Goal: Task Accomplishment & Management: Use online tool/utility

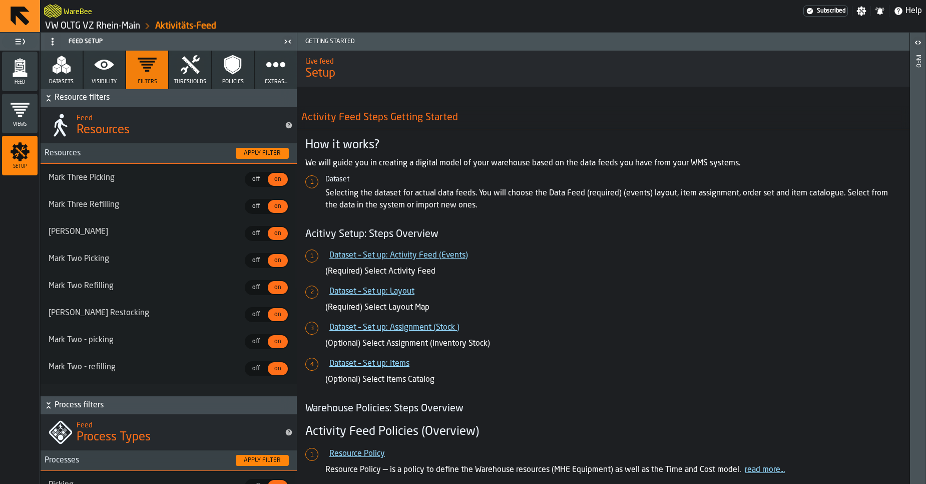
scroll to position [1165, 0]
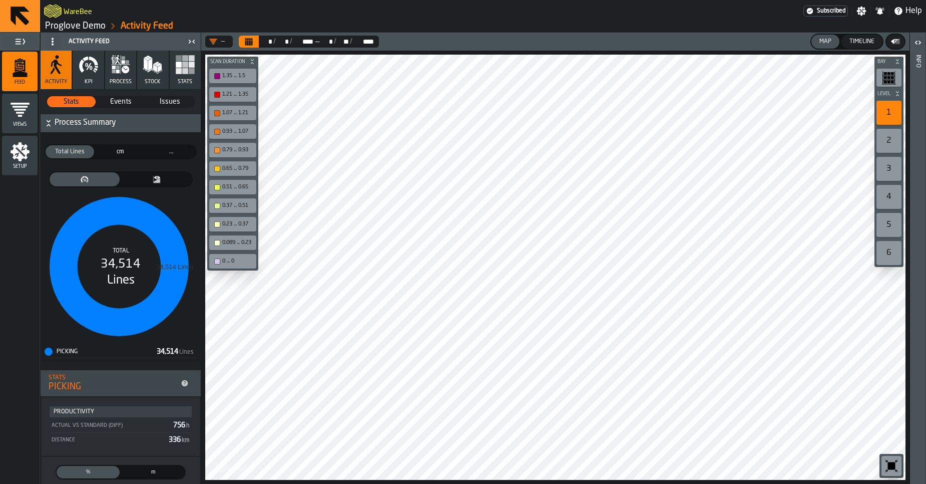
click at [91, 61] on icon "button" at bounding box center [89, 65] width 20 height 20
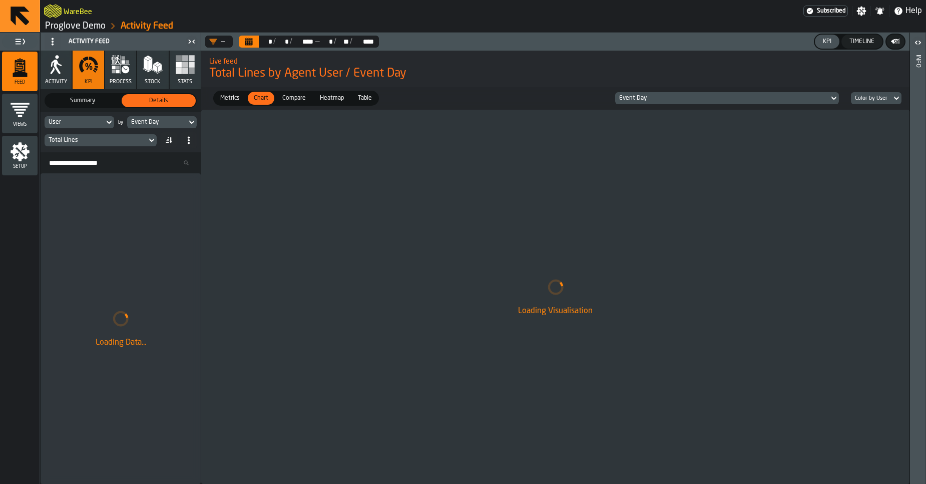
click at [123, 71] on icon "button" at bounding box center [126, 70] width 8 height 8
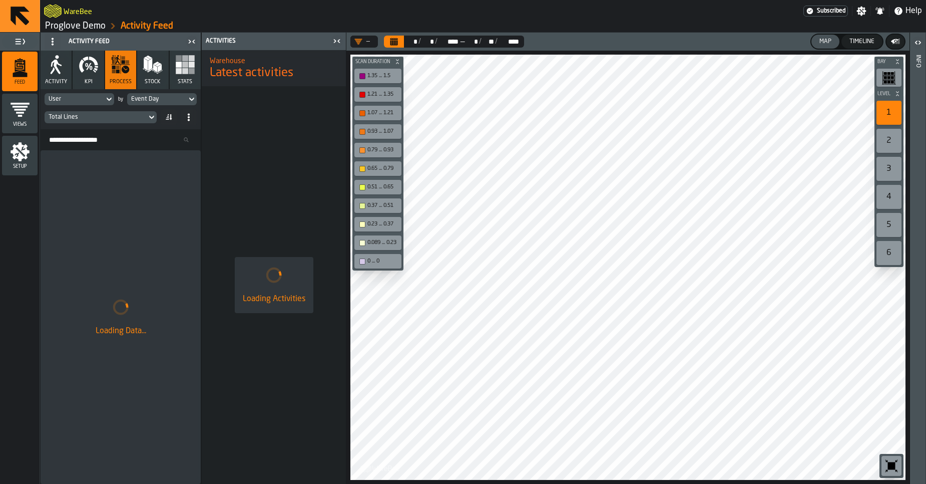
click at [851, 44] on div "Timeline" at bounding box center [862, 41] width 33 height 7
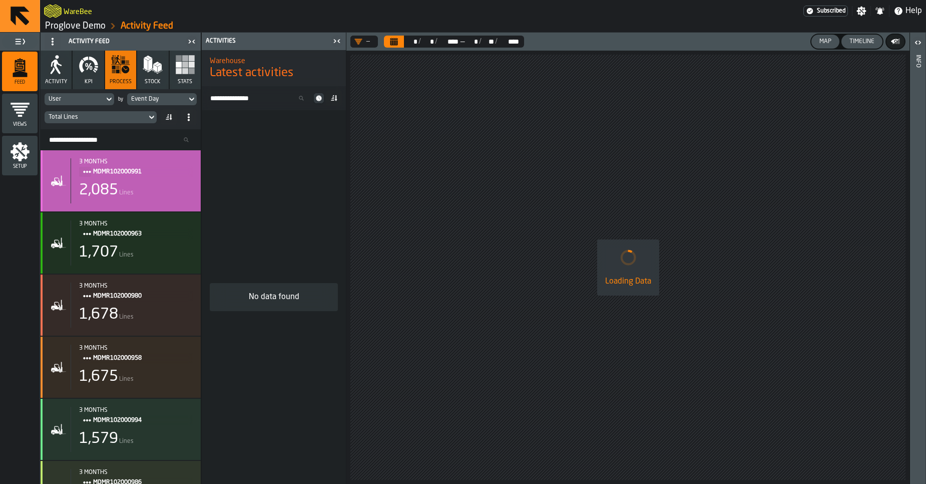
click at [143, 173] on span "MDMR102000991" at bounding box center [139, 171] width 92 height 11
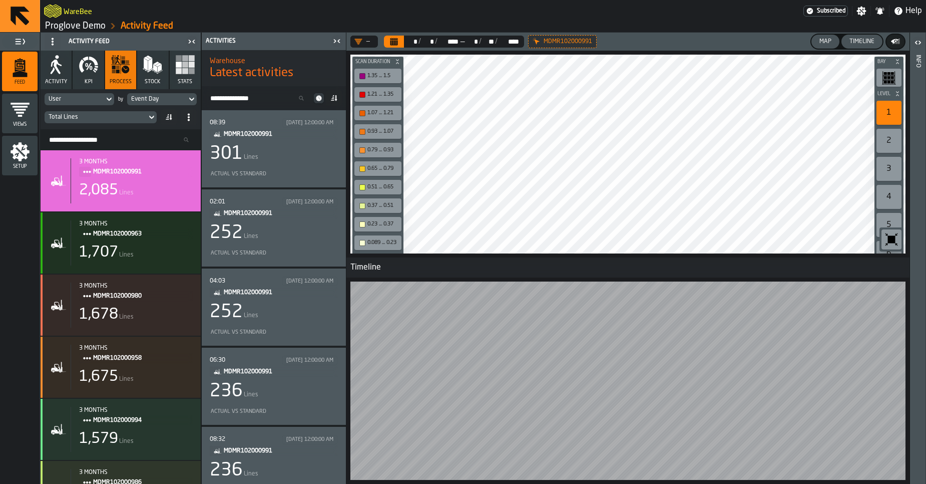
click at [401, 42] on button "Calendar" at bounding box center [394, 42] width 20 height 12
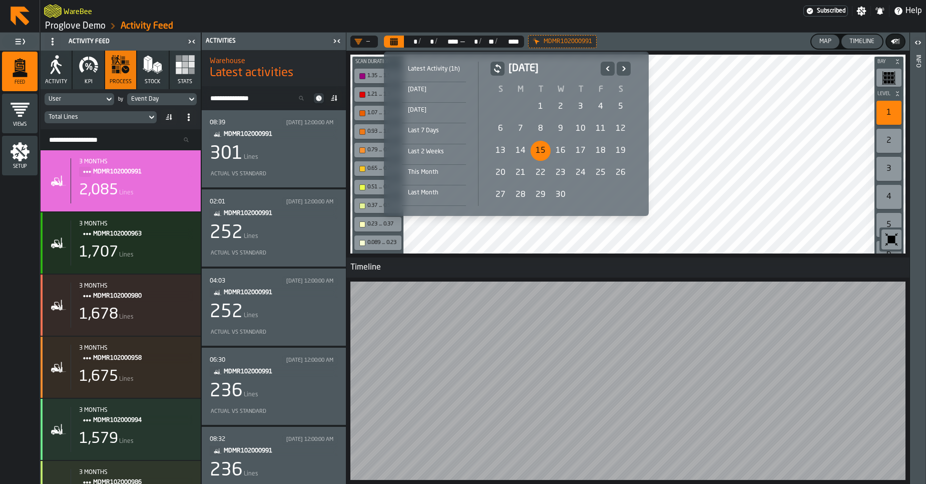
click at [542, 148] on div "15" at bounding box center [541, 151] width 20 height 20
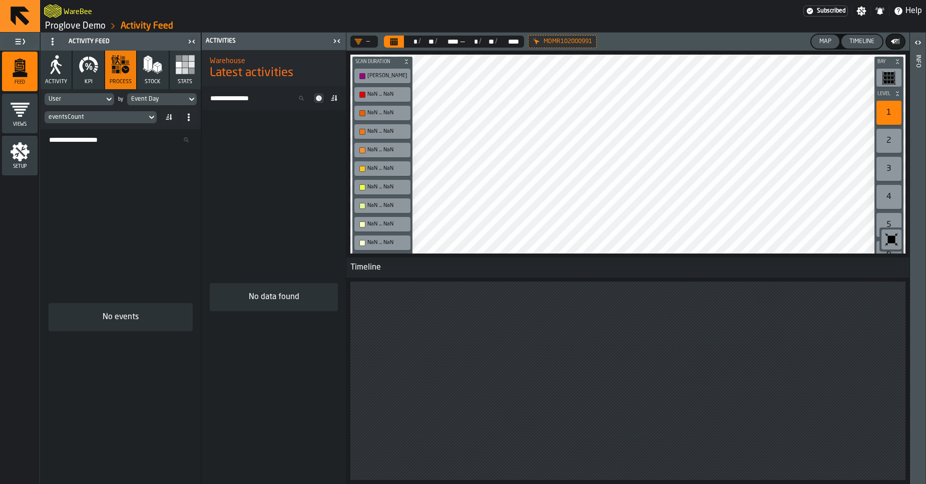
click at [390, 42] on icon "Calendar" at bounding box center [394, 42] width 8 height 5
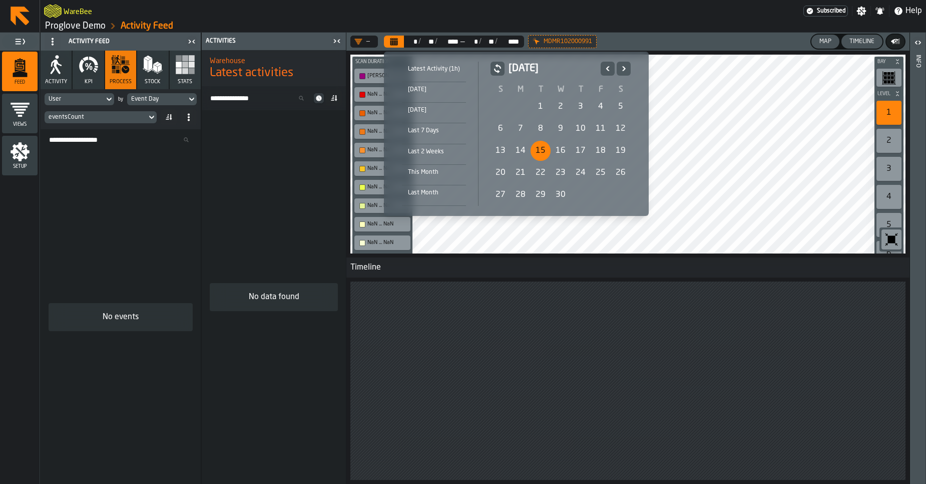
click at [544, 134] on div "8" at bounding box center [541, 129] width 20 height 20
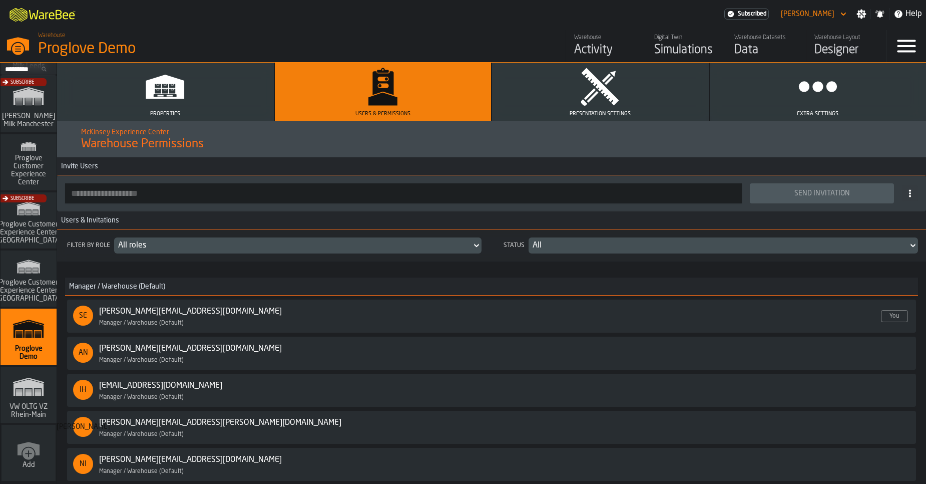
click at [593, 39] on div "Warehouse" at bounding box center [606, 37] width 64 height 7
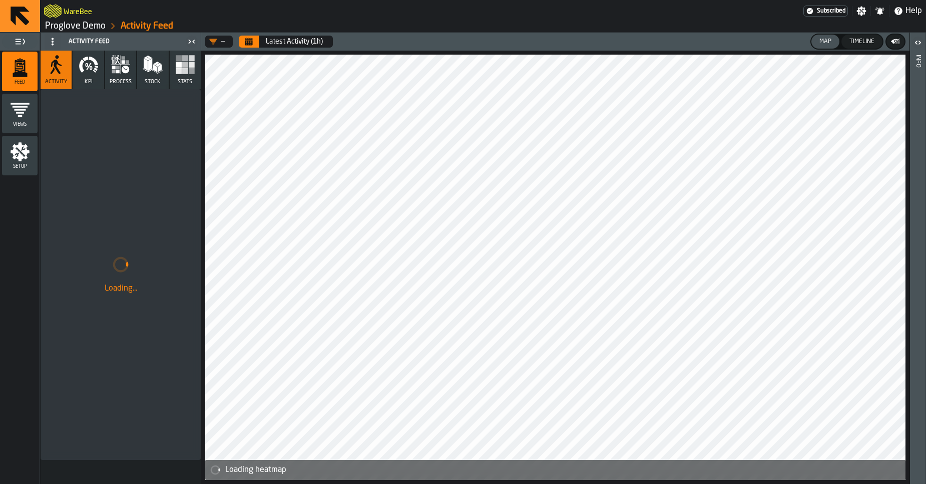
click at [66, 31] on link "Proglove Demo" at bounding box center [75, 26] width 61 height 11
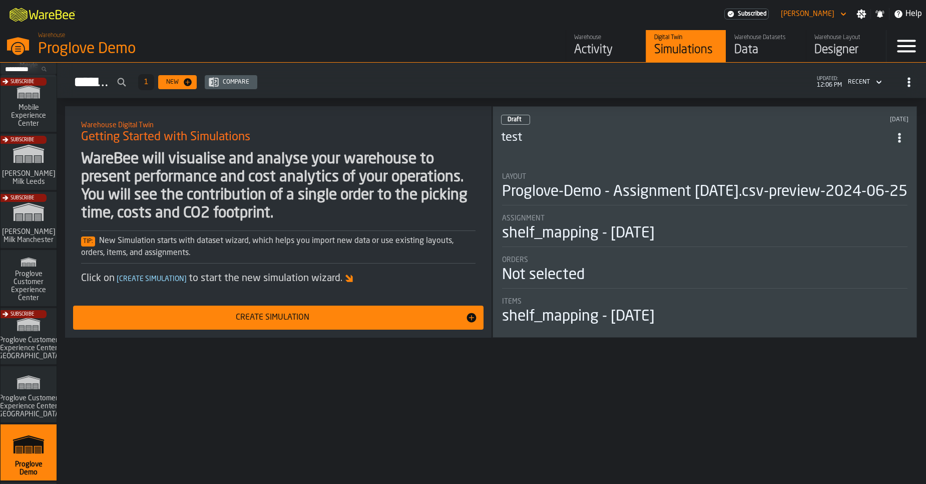
scroll to position [814, 0]
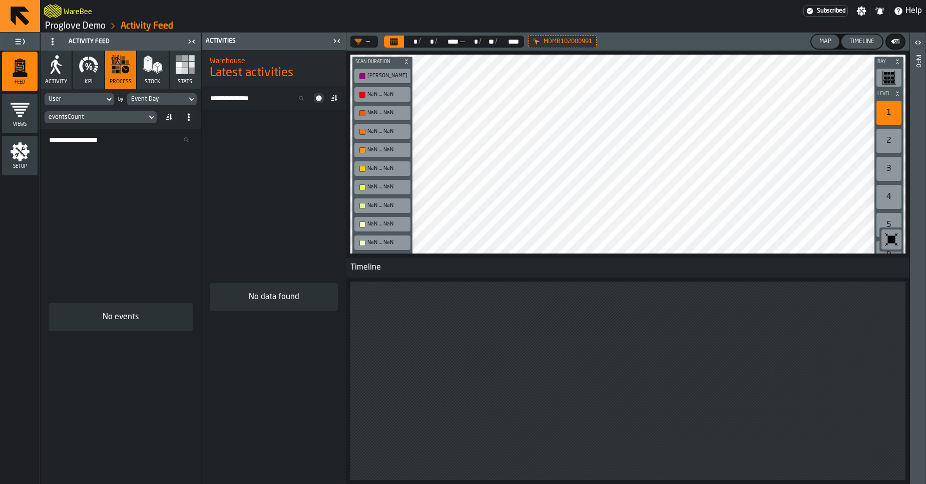
click at [399, 41] on button "Calendar" at bounding box center [394, 42] width 20 height 12
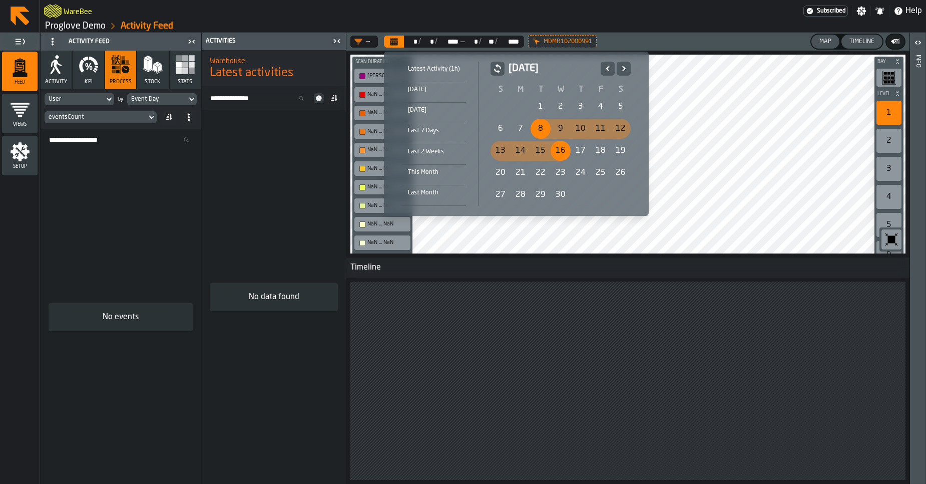
click at [533, 53] on div "Latest Activity (1h) Today Yesterday Last 7 Days Last 2 Weeks This Month Last M…" at bounding box center [516, 134] width 265 height 164
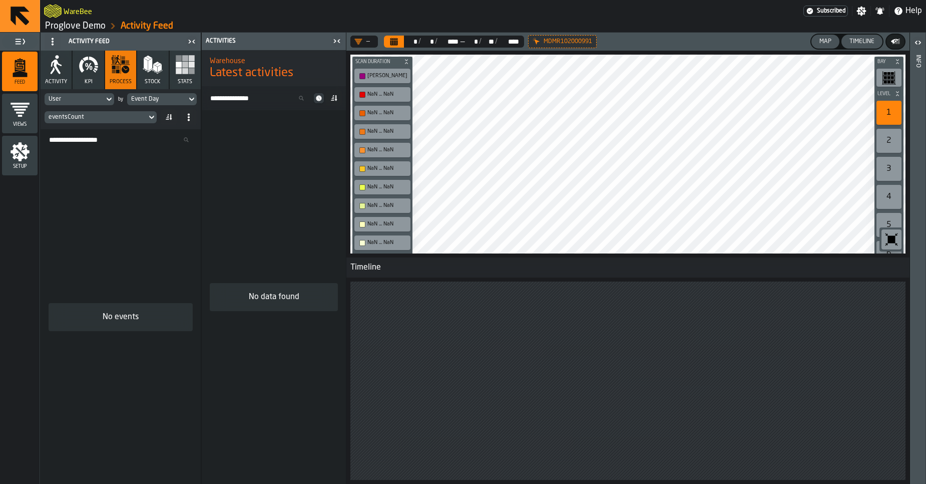
click at [0, 0] on icon at bounding box center [0, 0] width 0 height 0
click at [399, 39] on button "Calendar" at bounding box center [394, 42] width 20 height 12
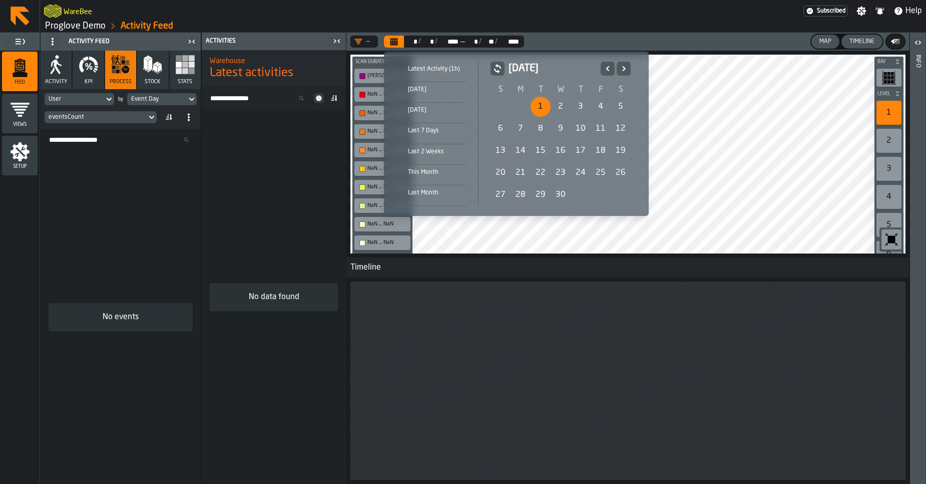
click at [538, 109] on div "1" at bounding box center [541, 107] width 20 height 20
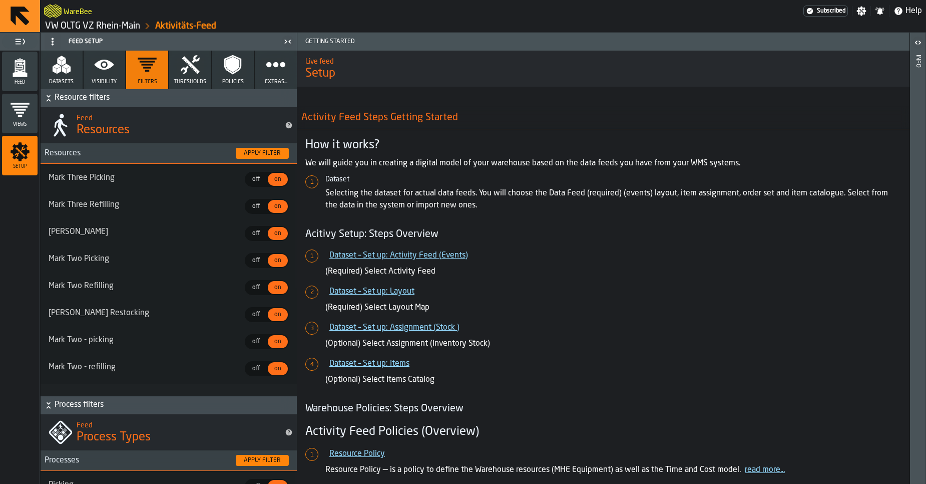
scroll to position [1165, 0]
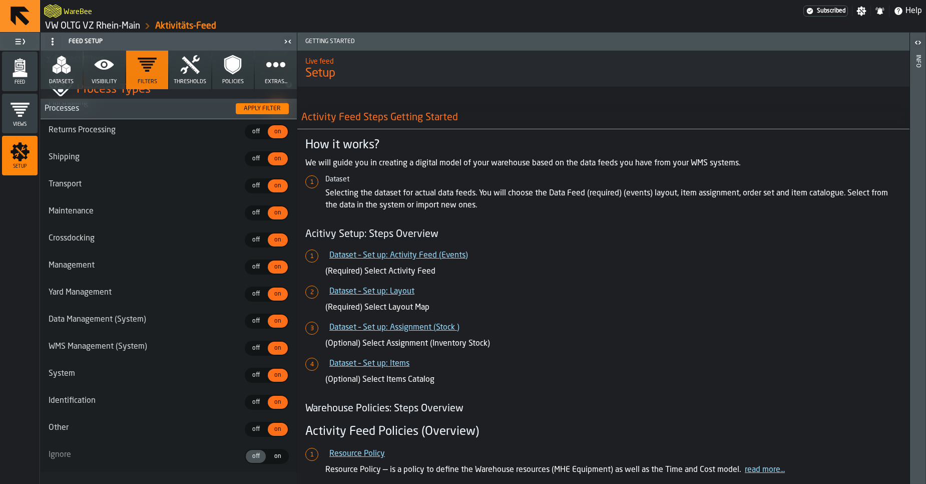
click at [33, 72] on div "Feed" at bounding box center [20, 72] width 36 height 28
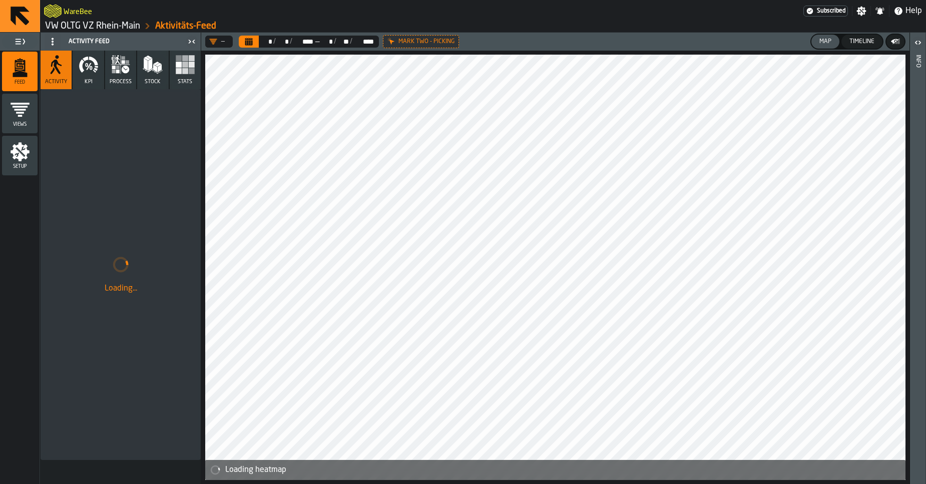
click at [85, 27] on link "VW OLTG VZ Rhein-Main" at bounding box center [92, 26] width 95 height 11
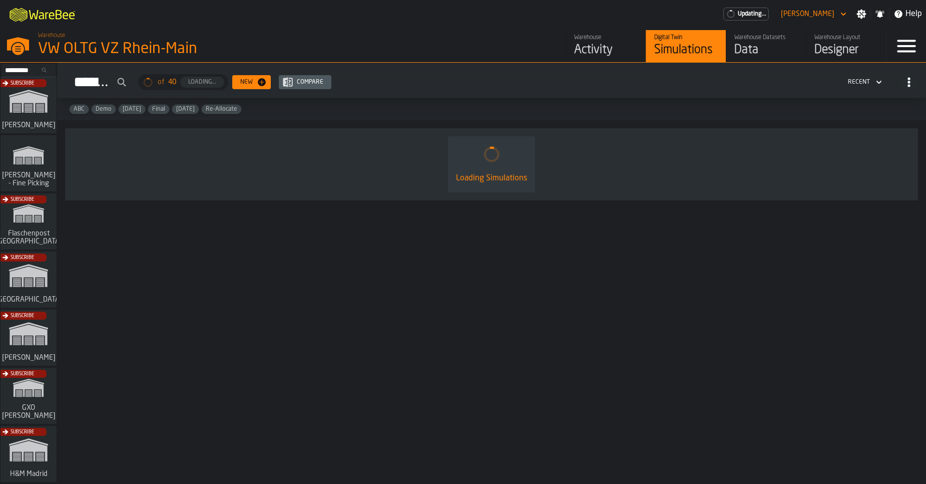
click at [768, 51] on div "Data" at bounding box center [766, 50] width 64 height 16
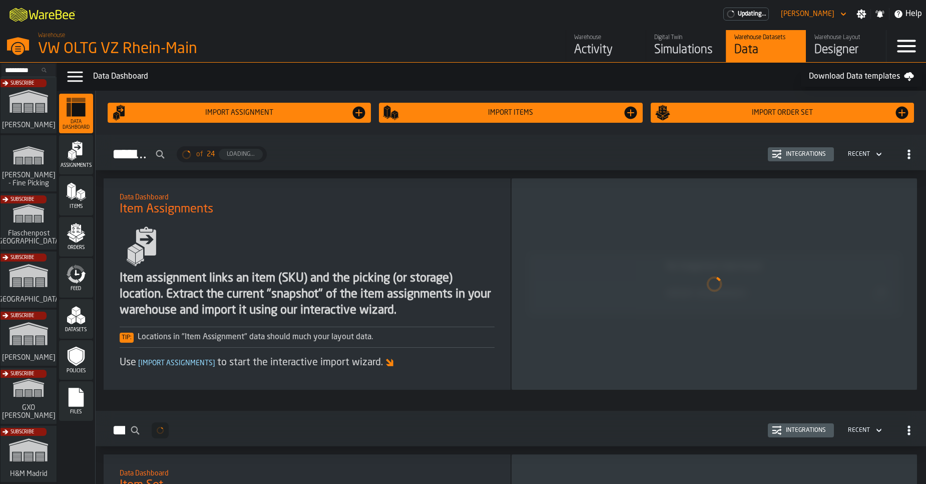
click at [79, 273] on icon "menu Feed" at bounding box center [76, 274] width 20 height 20
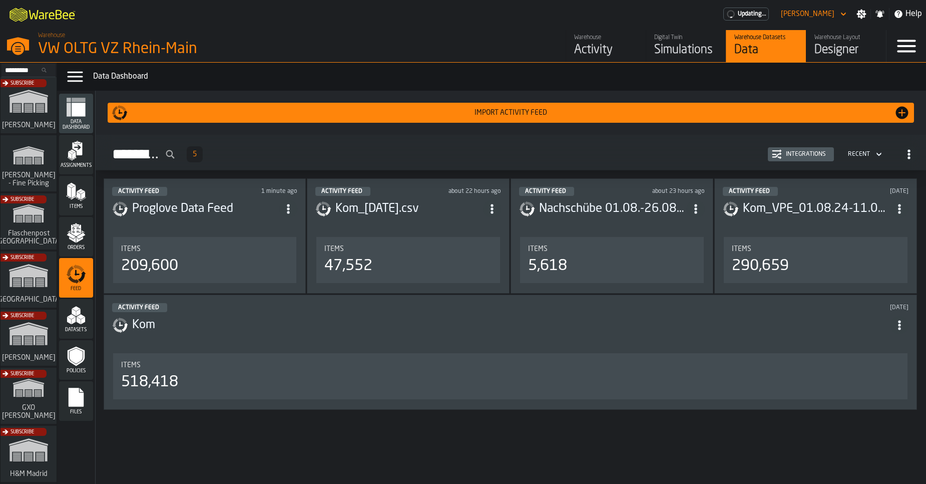
click at [793, 151] on div "Integrations" at bounding box center [806, 154] width 48 height 7
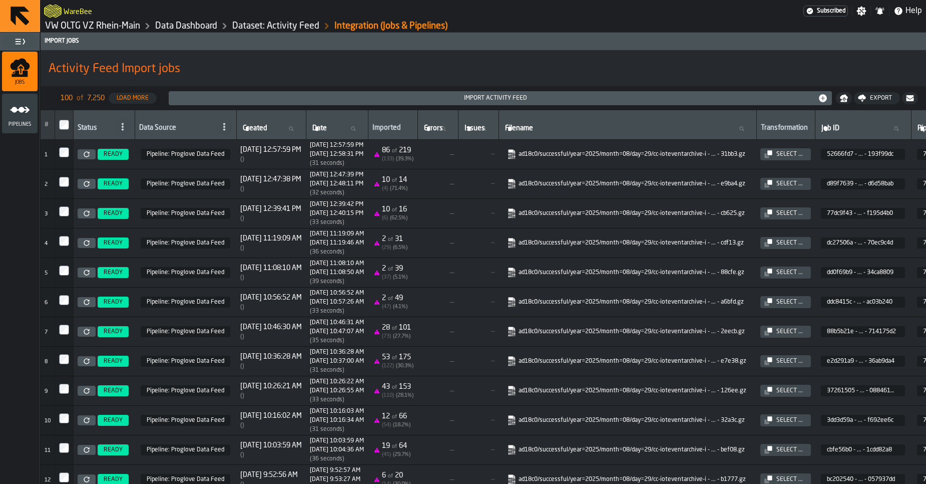
click at [220, 131] on span at bounding box center [224, 127] width 16 height 16
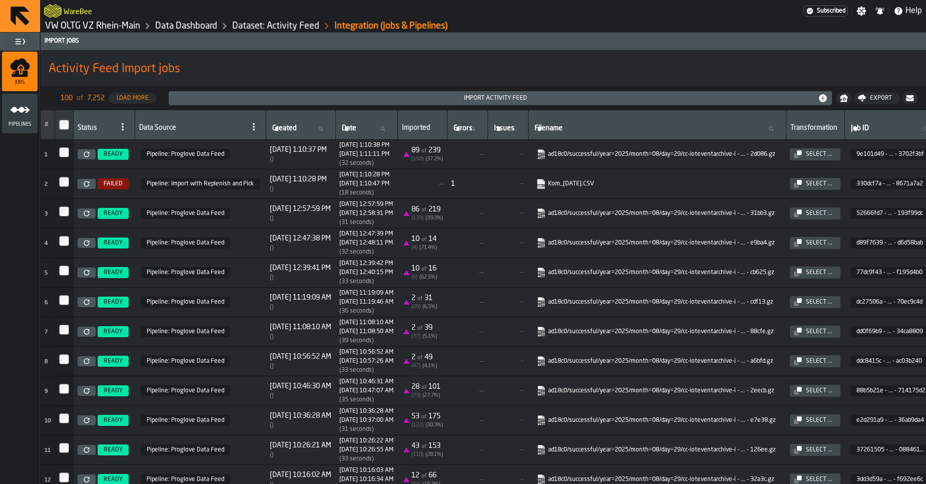
click at [84, 188] on link at bounding box center [87, 184] width 18 height 10
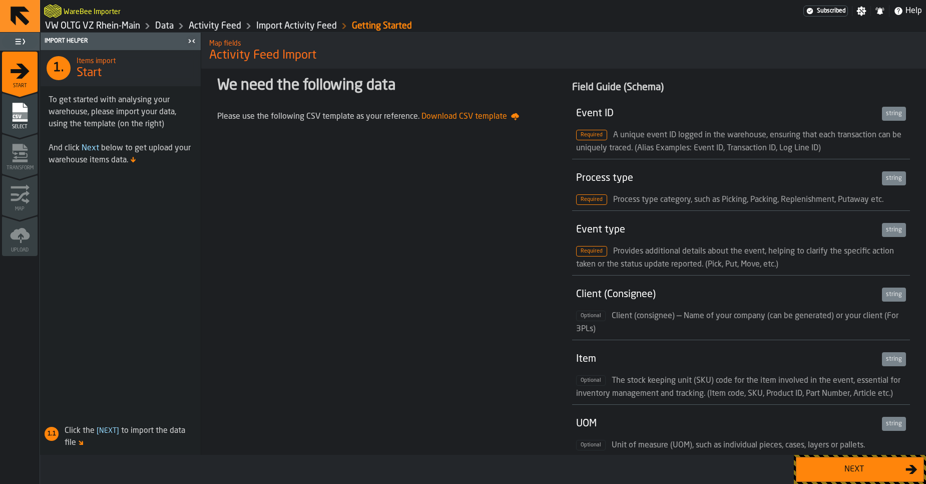
click at [837, 469] on div "Next" at bounding box center [853, 469] width 103 height 12
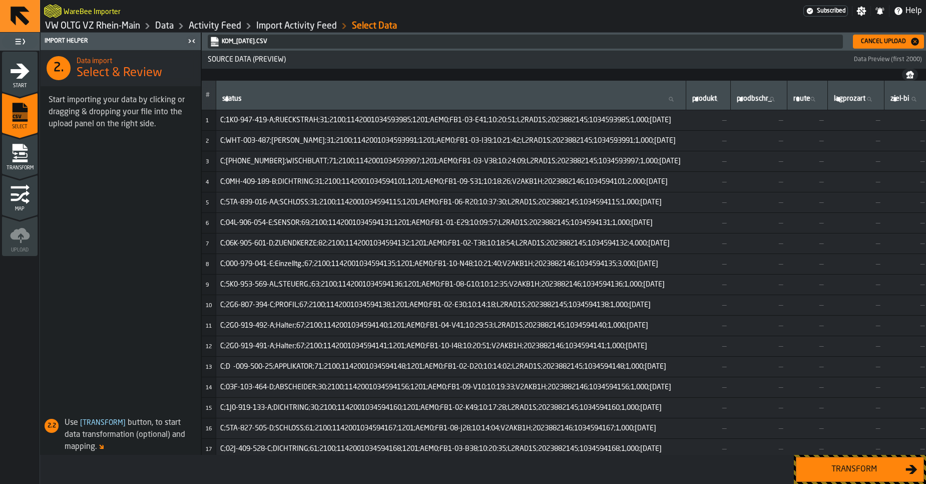
click at [869, 40] on div "Cancel Upload" at bounding box center [883, 41] width 53 height 7
